Goal: Task Accomplishment & Management: Manage account settings

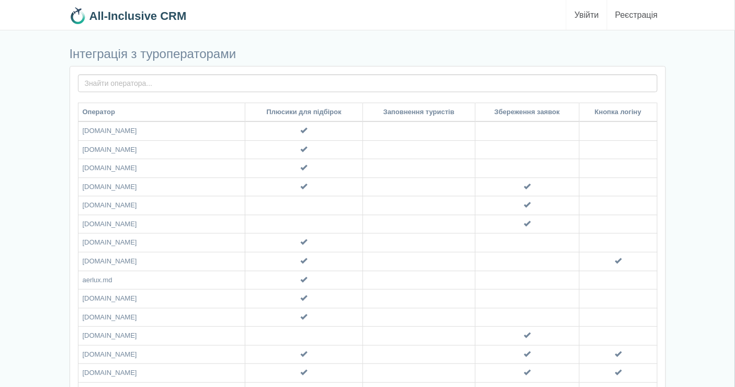
click at [590, 14] on link "Увійти" at bounding box center [587, 15] width 40 height 30
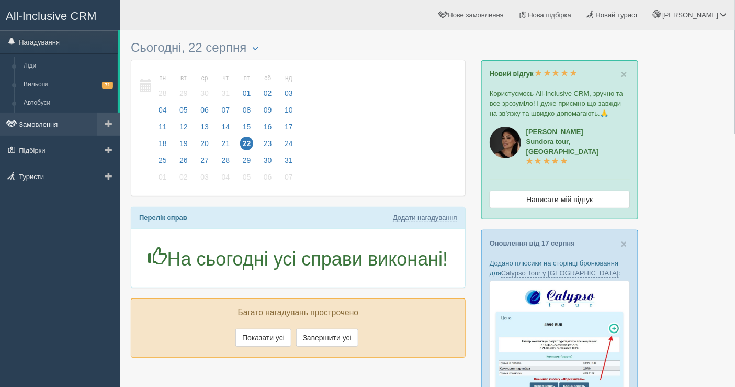
click at [43, 122] on link "Замовлення" at bounding box center [60, 123] width 120 height 23
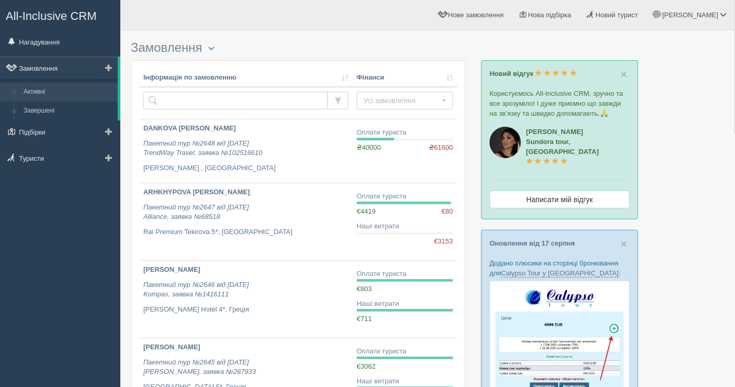
click at [42, 71] on link "Замовлення" at bounding box center [59, 67] width 118 height 23
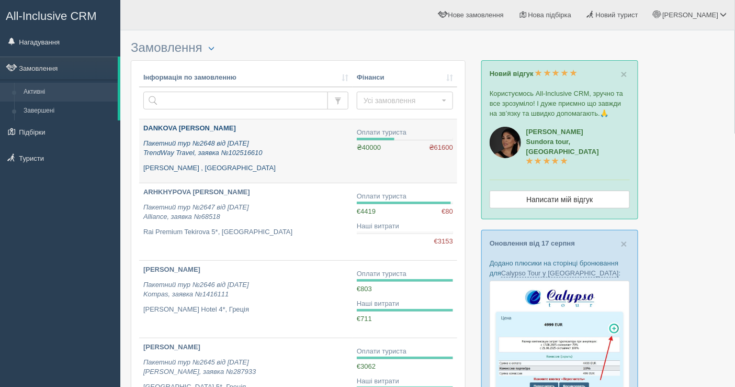
click at [277, 131] on p "DANKOVA [PERSON_NAME]" at bounding box center [245, 128] width 205 height 10
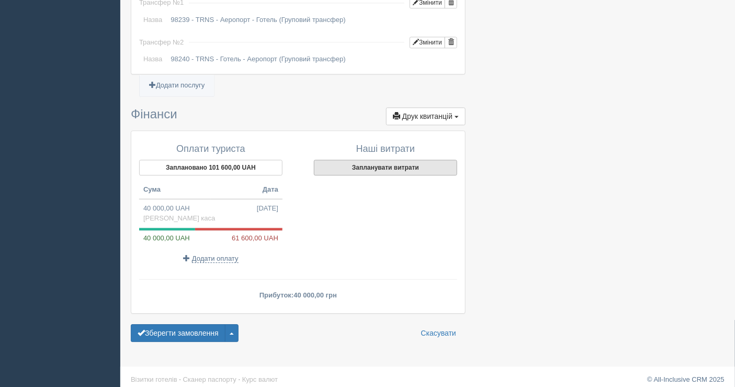
click at [385, 160] on button "Запланувати витрати" at bounding box center [385, 168] width 143 height 16
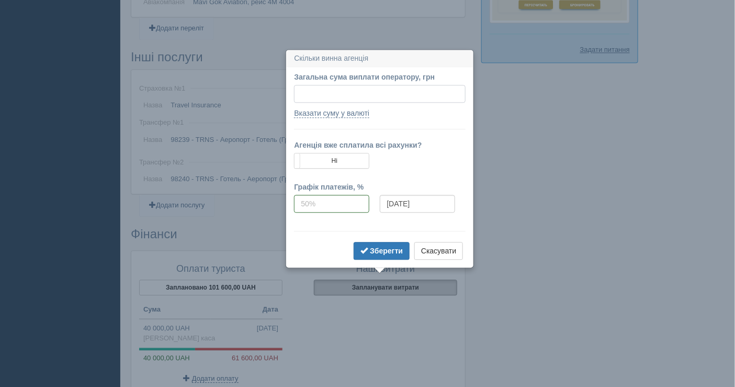
scroll to position [807, 0]
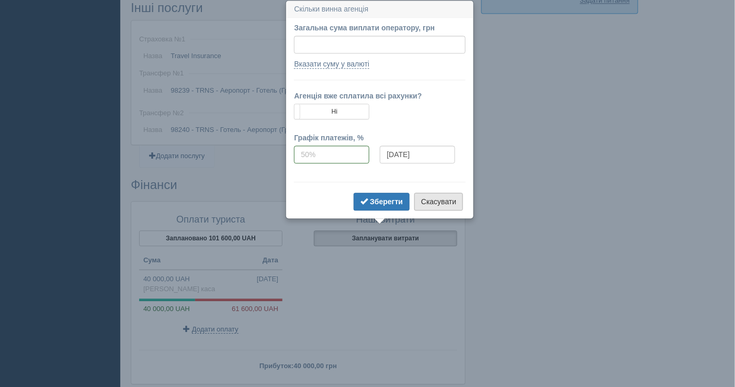
click at [431, 199] on button "Скасувати" at bounding box center [438, 201] width 49 height 18
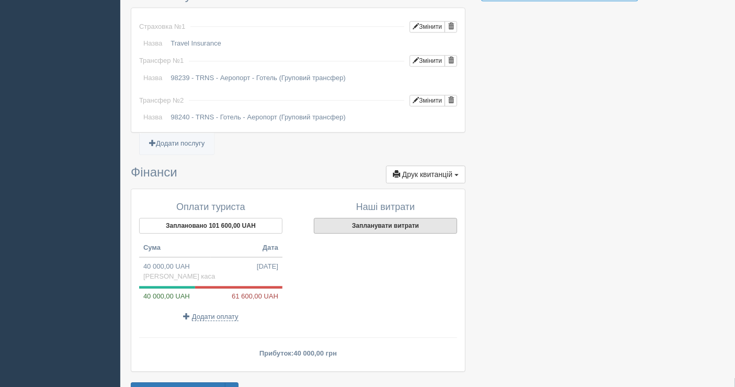
click at [383, 218] on button "Запланувати витрати" at bounding box center [385, 226] width 143 height 16
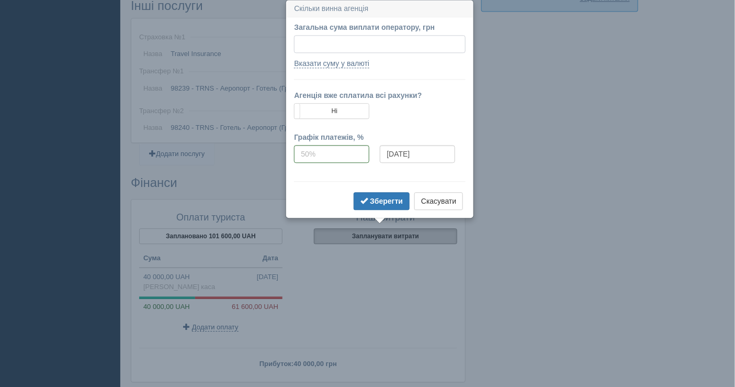
scroll to position [808, 0]
paste input "90695.05"
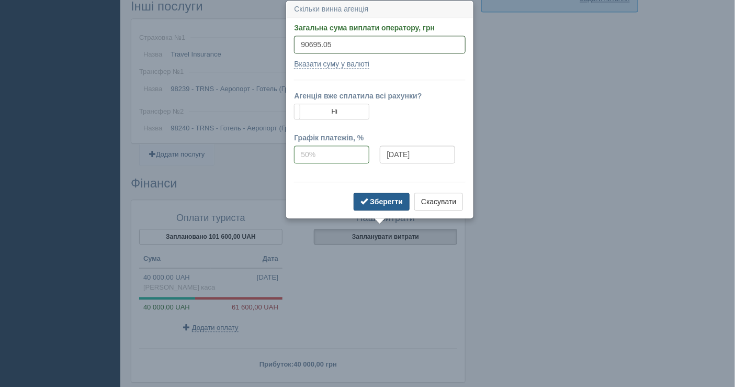
type input "90695.05"
click at [388, 208] on button "Зберегти" at bounding box center [382, 201] width 56 height 18
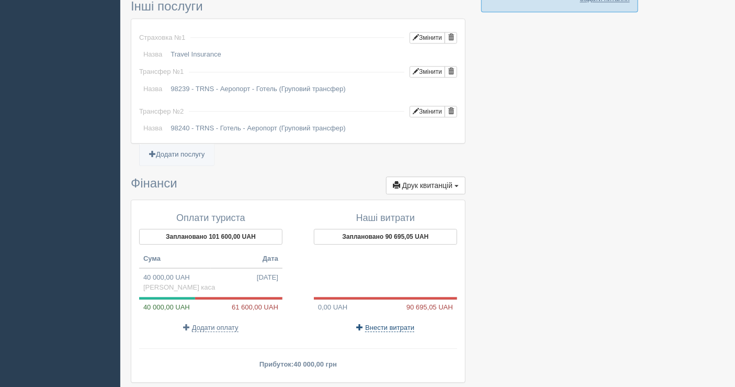
click at [382, 323] on span "Внести витрати" at bounding box center [389, 327] width 49 height 8
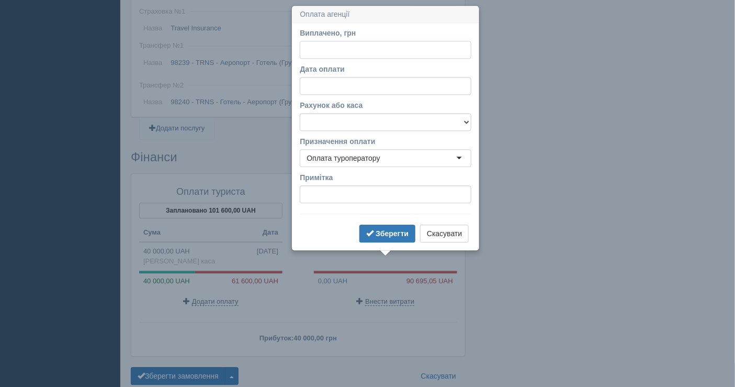
scroll to position [840, 0]
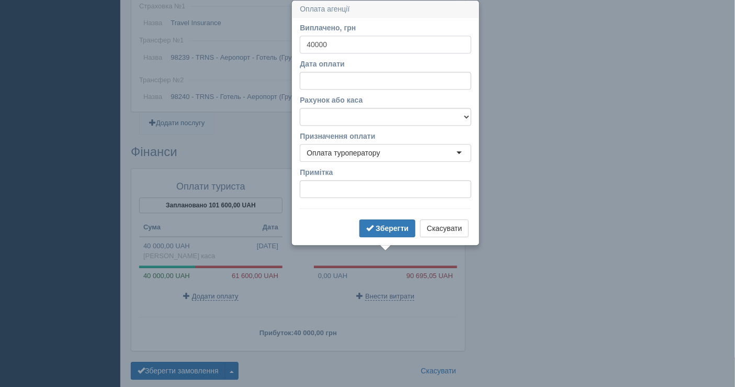
type input "40000"
click at [351, 118] on select "Банківський рахунок Готівкова каса" at bounding box center [386, 117] width 172 height 18
click at [300, 108] on select "Банківський рахунок Готівкова каса" at bounding box center [386, 117] width 172 height 18
drag, startPoint x: 377, startPoint y: 115, endPoint x: 376, endPoint y: 124, distance: 9.0
click at [377, 115] on select "Банківський рахунок Готівкова каса" at bounding box center [386, 117] width 172 height 18
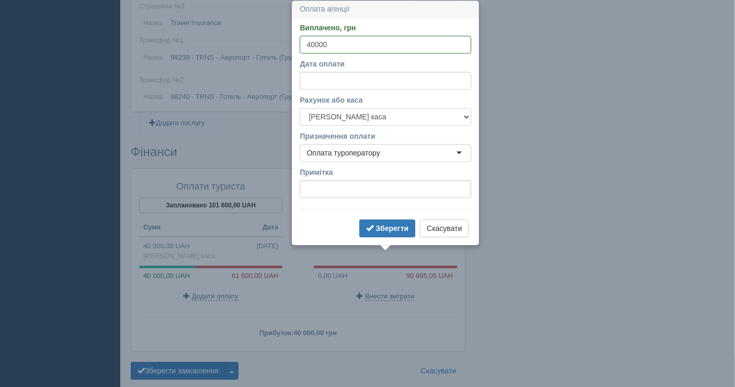
select select "1598"
click at [300, 108] on select "Банківський рахунок Готівкова каса" at bounding box center [386, 117] width 172 height 18
click at [383, 217] on form "Виплачено, грн 40000 За курсом 1 Дата оплати Рахунок або каса Банківський рахун…" at bounding box center [386, 130] width 172 height 217
click at [386, 225] on b "Зберегти" at bounding box center [392, 228] width 33 height 8
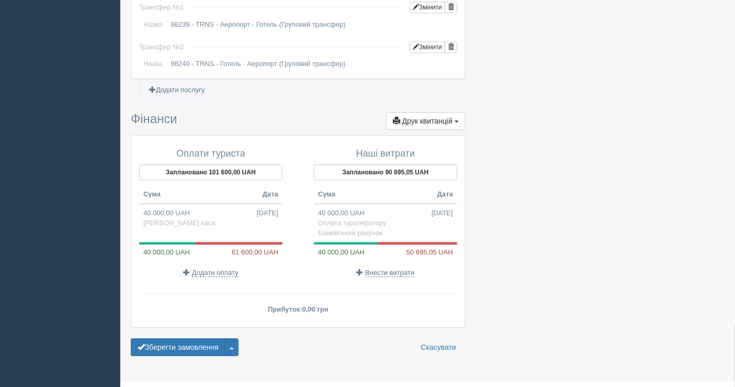
scroll to position [887, 0]
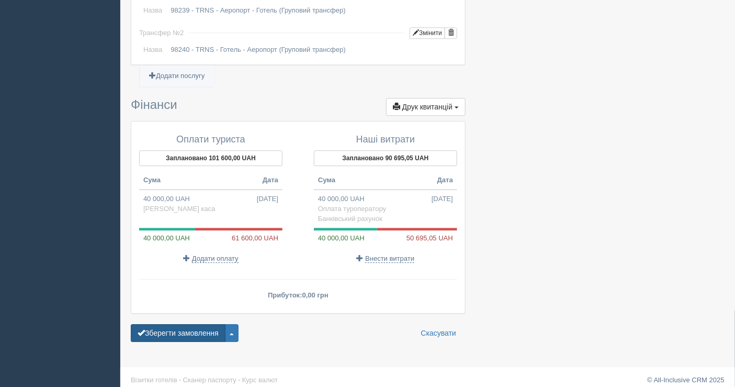
click at [184, 324] on button "Зберегти замовлення" at bounding box center [178, 333] width 95 height 18
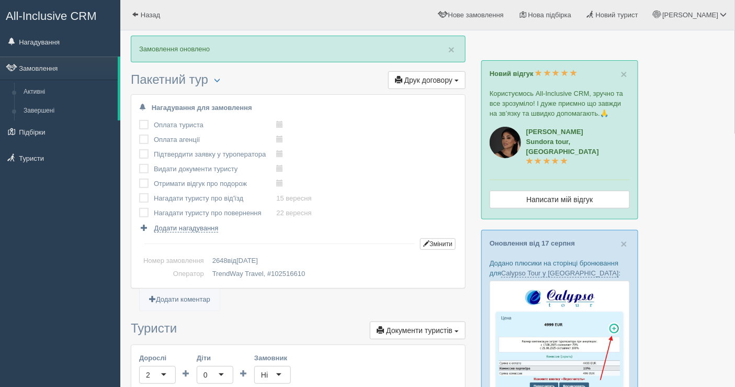
click at [500, 139] on div at bounding box center [505, 142] width 31 height 31
click at [47, 70] on link "Замовлення" at bounding box center [59, 67] width 118 height 23
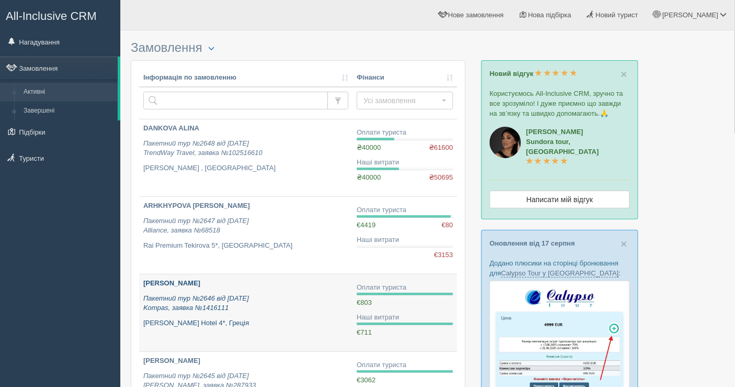
click at [277, 301] on p "Пакетний тур №2646 від 18.08.2025 Kompas, заявка №1416111" at bounding box center [245, 302] width 205 height 19
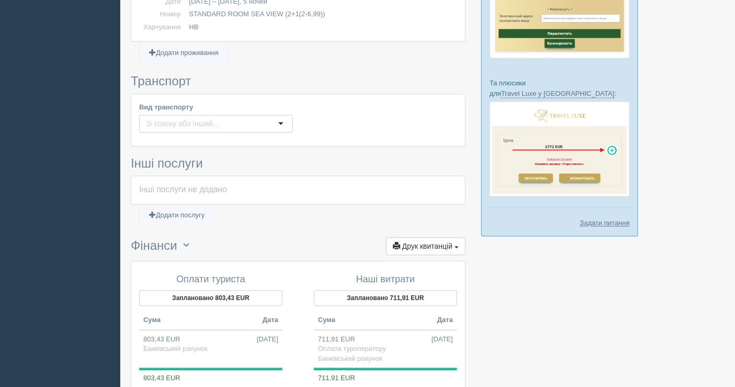
scroll to position [550, 0]
